Goal: Transaction & Acquisition: Register for event/course

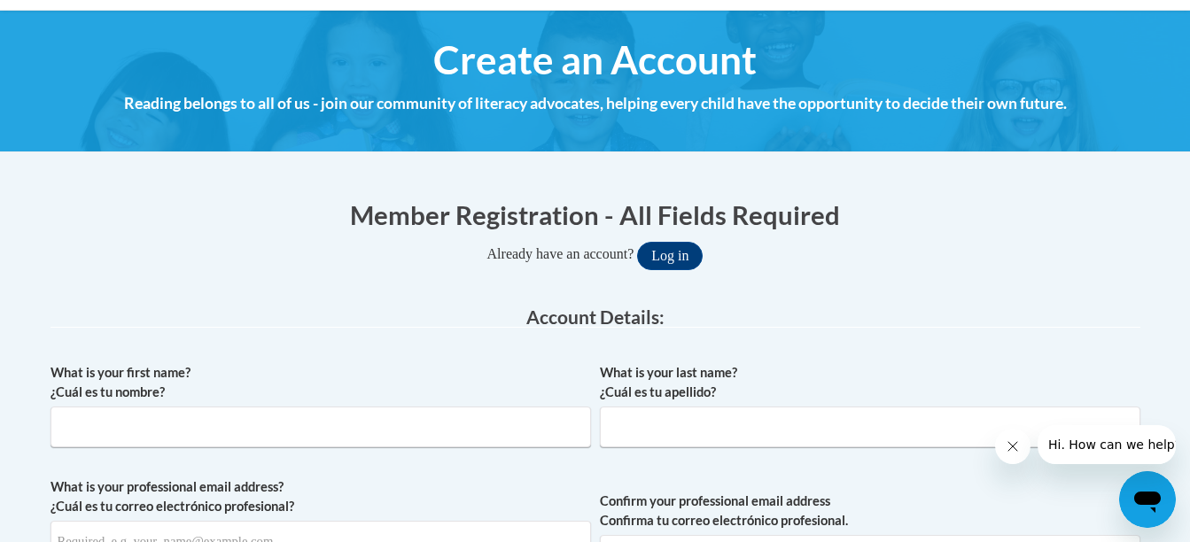
scroll to position [353, 0]
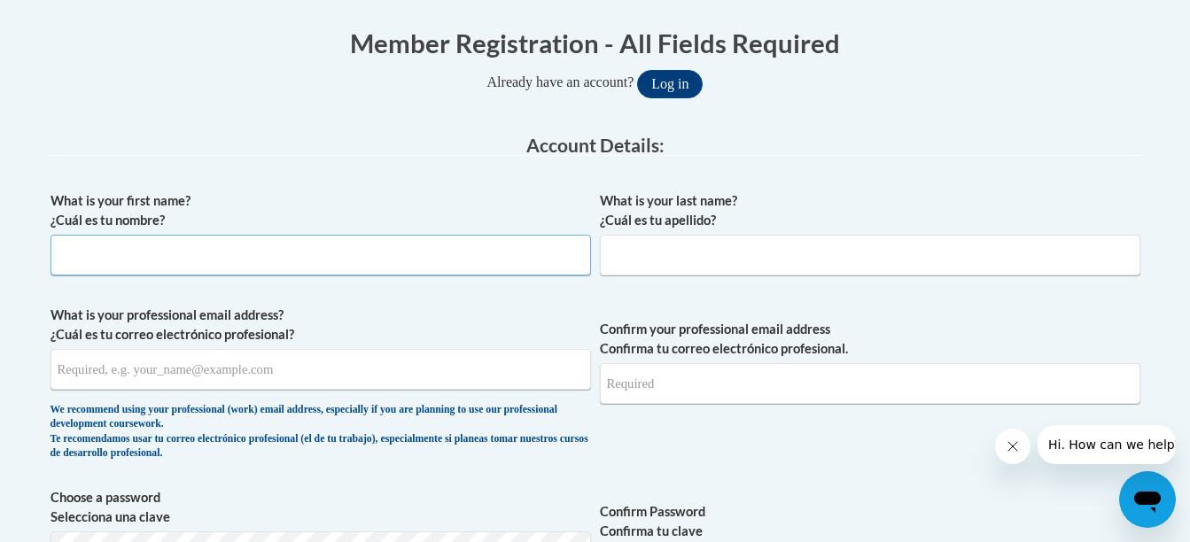
click at [446, 259] on input "What is your first name? ¿Cuál es tu nombre?" at bounding box center [321, 255] width 540 height 41
type input "Mileena"
type input "[PERSON_NAME]"
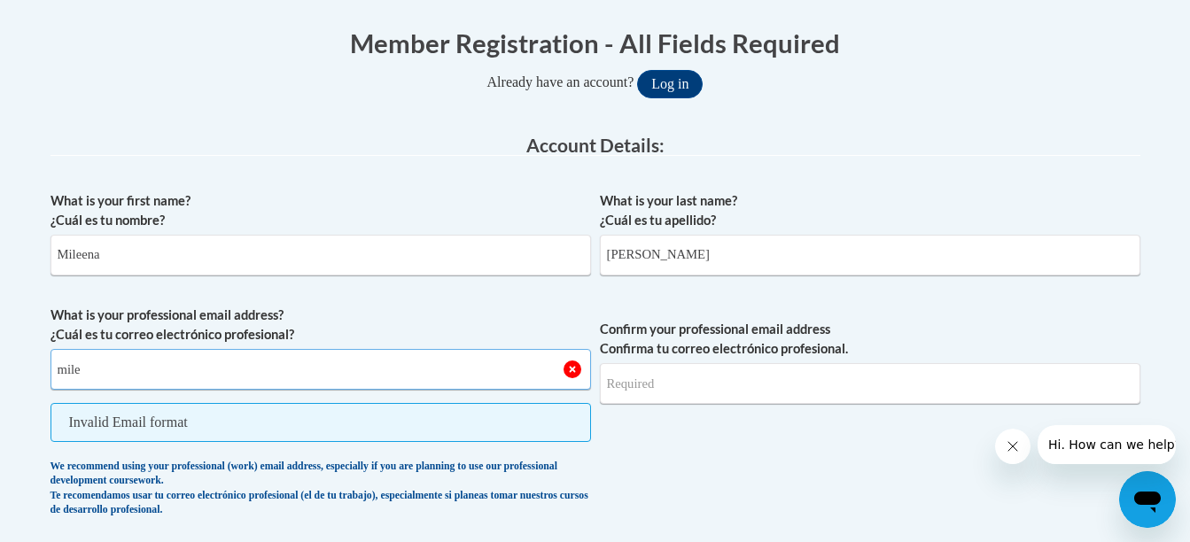
type input "[EMAIL_ADDRESS][PERSON_NAME][DOMAIN_NAME]"
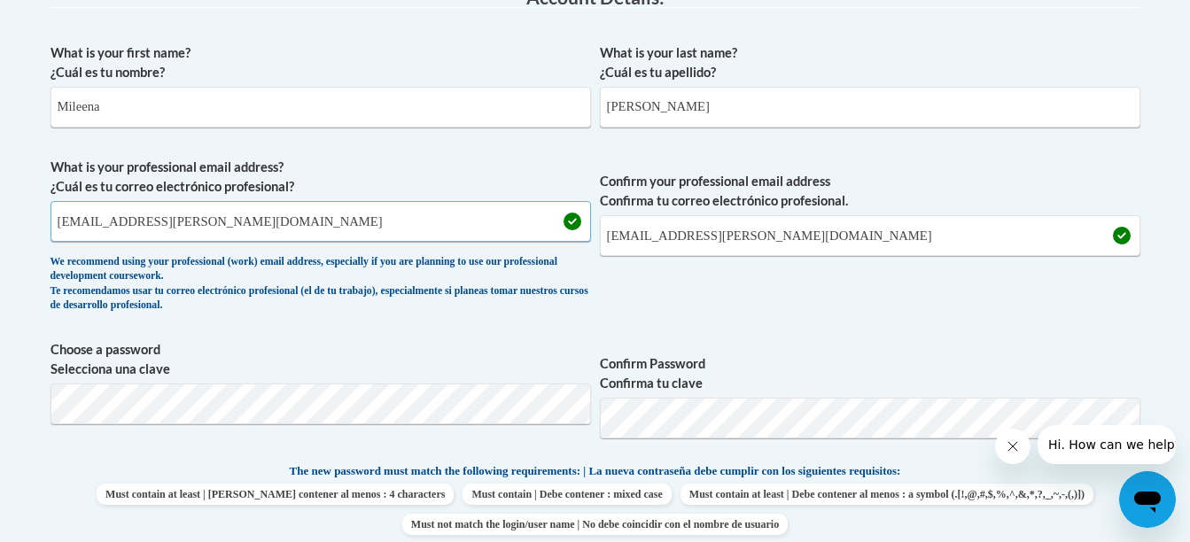
scroll to position [501, 0]
drag, startPoint x: 480, startPoint y: 221, endPoint x: 0, endPoint y: 211, distance: 480.3
type input "[EMAIL_ADDRESS][PERSON_NAME][DOMAIN_NAME]"
drag, startPoint x: 898, startPoint y: 229, endPoint x: 458, endPoint y: 267, distance: 441.9
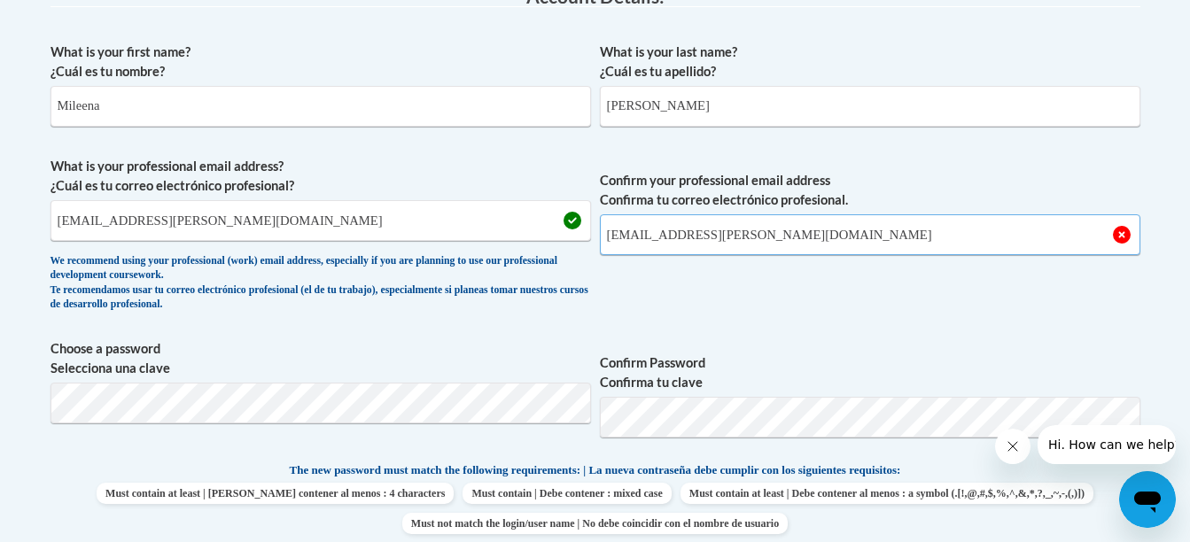
click at [458, 267] on span "What is your professional email address? ¿Cuál es tu correo electrónico profesi…" at bounding box center [596, 239] width 1090 height 164
type input "[EMAIL_ADDRESS][PERSON_NAME][DOMAIN_NAME]"
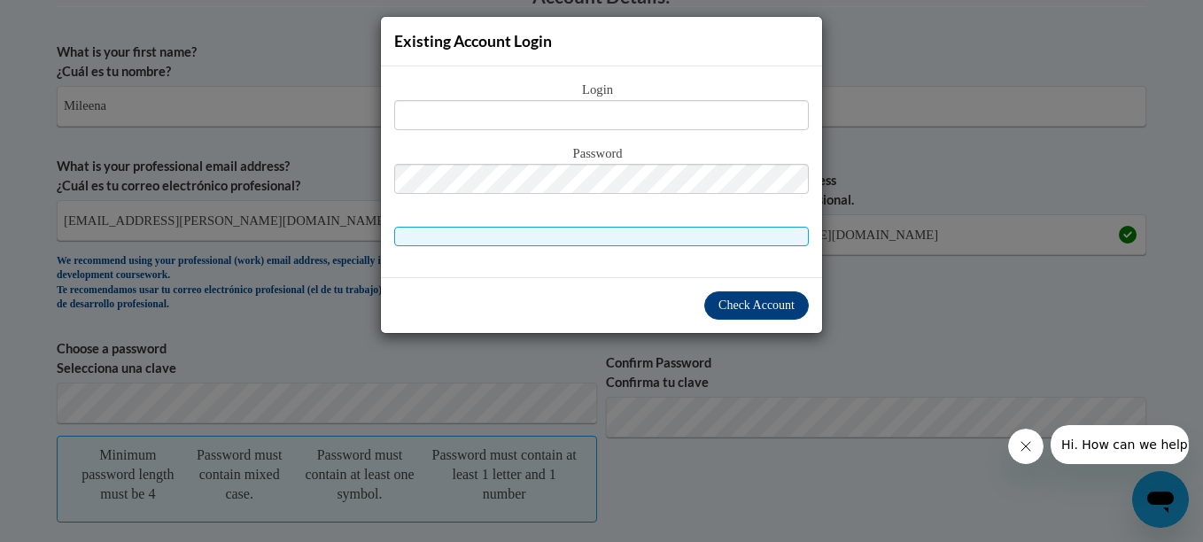
click at [913, 125] on div "Existing Account Login Login Password" at bounding box center [601, 271] width 1203 height 542
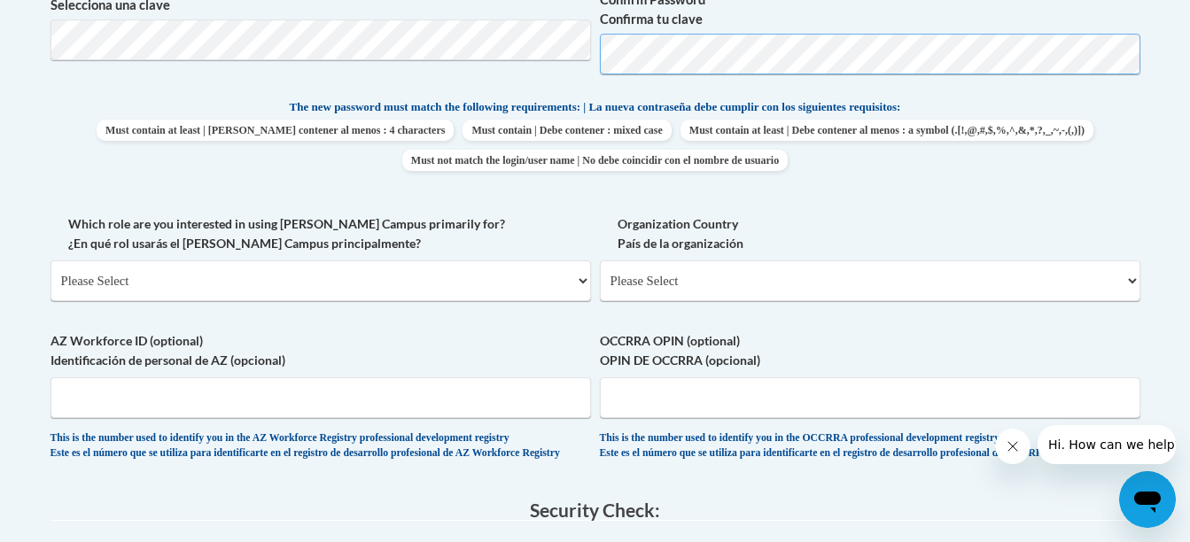
scroll to position [866, 0]
click at [484, 265] on select "Please Select College/University | Colegio/Universidad Community/Nonprofit Part…" at bounding box center [321, 280] width 540 height 41
click at [198, 299] on select "Please Select College/University | Colegio/Universidad Community/Nonprofit Part…" at bounding box center [321, 280] width 540 height 41
select select "fbf2d438-af2f-41f8-98f1-81c410e29de3"
click at [51, 260] on select "Please Select College/University | Colegio/Universidad Community/Nonprofit Part…" at bounding box center [321, 280] width 540 height 41
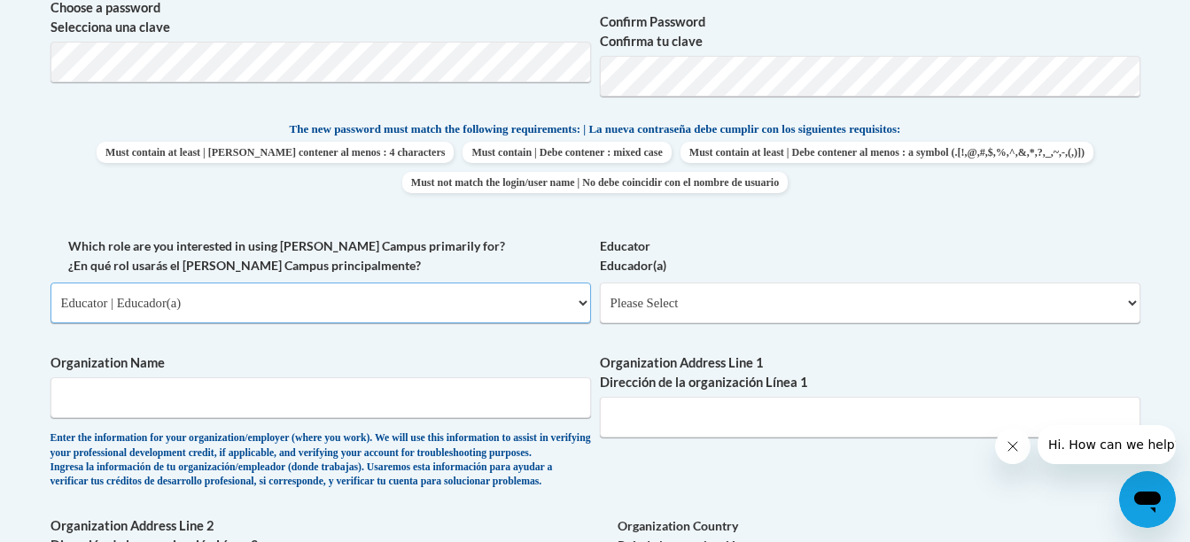
scroll to position [841, 0]
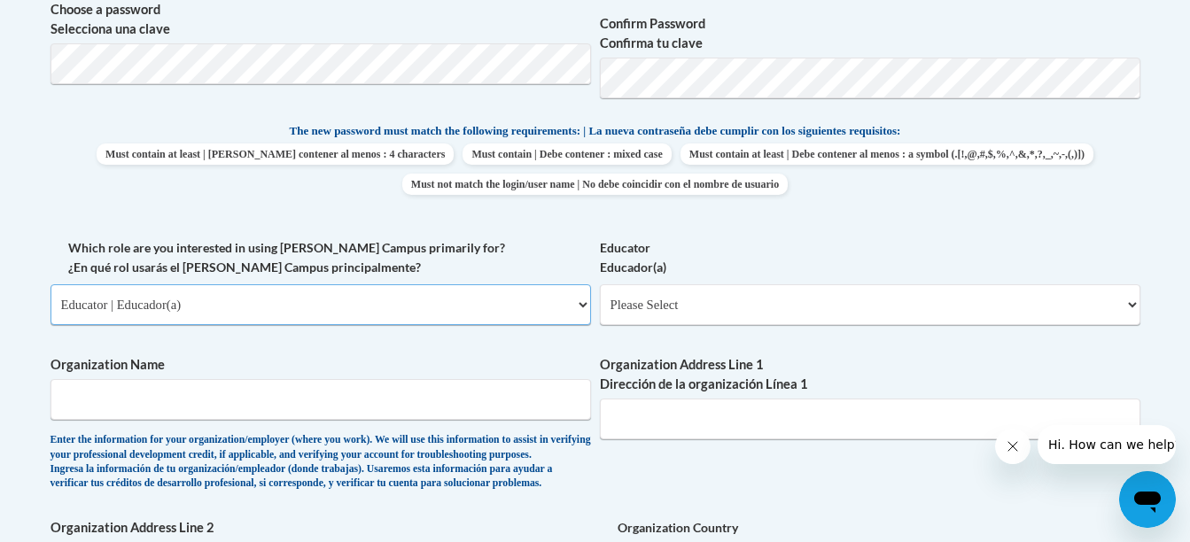
click at [464, 304] on select "Please Select College/University | Colegio/Universidad Community/Nonprofit Part…" at bounding box center [321, 304] width 540 height 41
click at [370, 308] on select "Please Select College/University | Colegio/Universidad Community/Nonprofit Part…" at bounding box center [321, 304] width 540 height 41
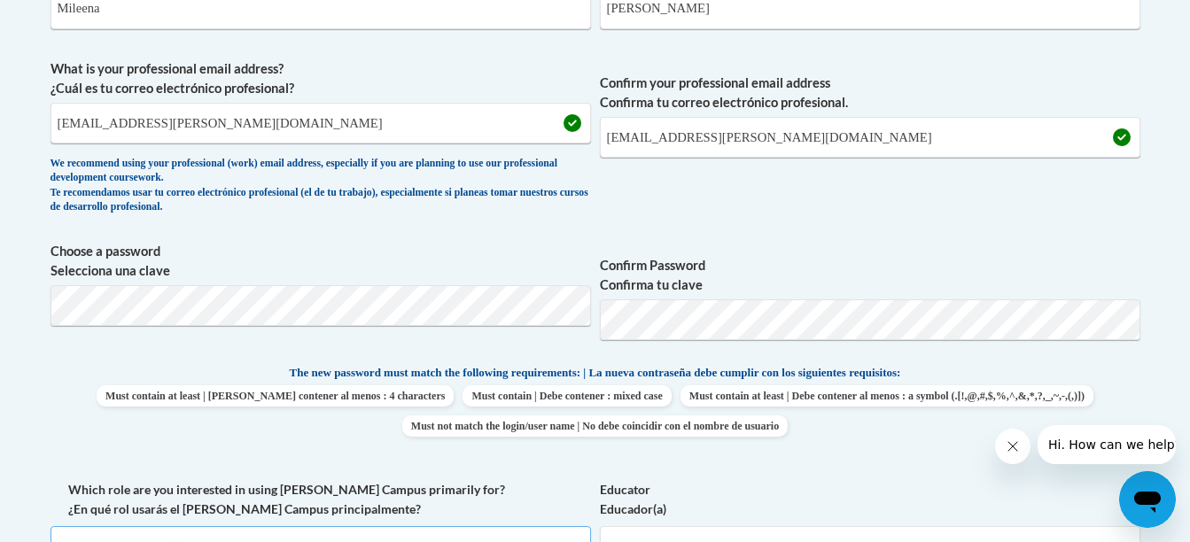
scroll to position [598, 0]
